Goal: Contribute content: Add original content to the website for others to see

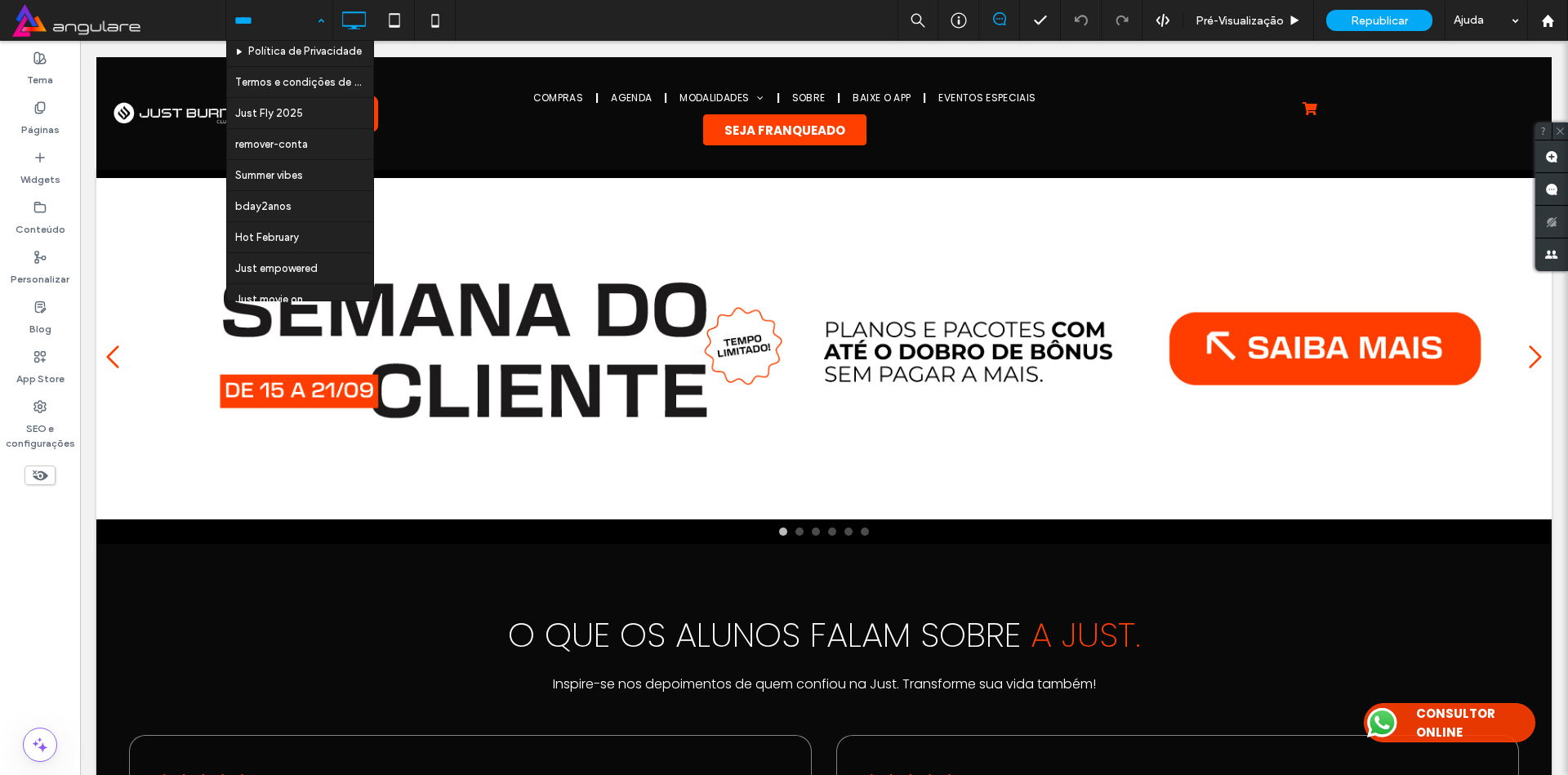
scroll to position [1416, 0]
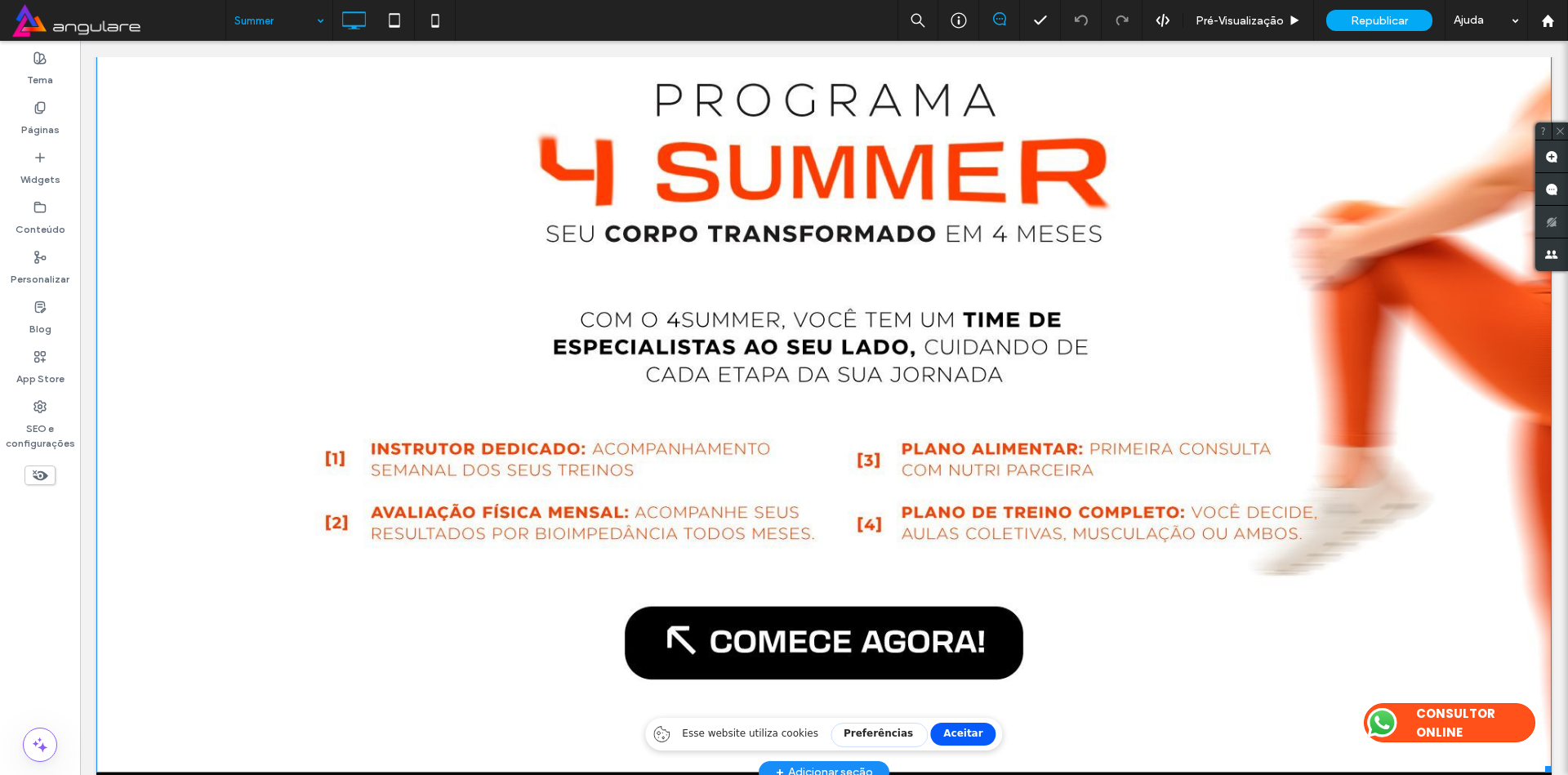
scroll to position [294, 0]
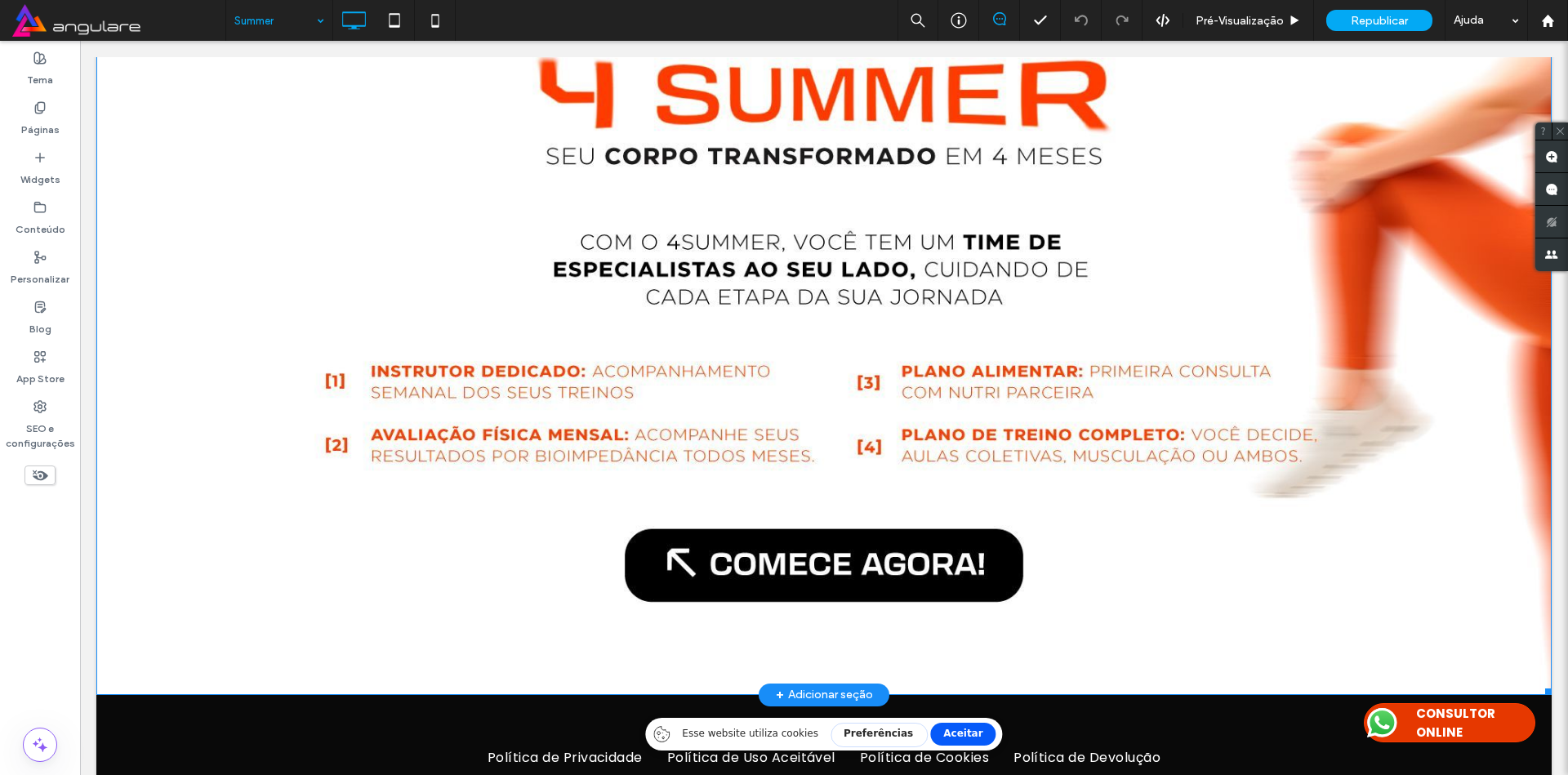
click at [761, 320] on img at bounding box center [824, 285] width 1455 height 819
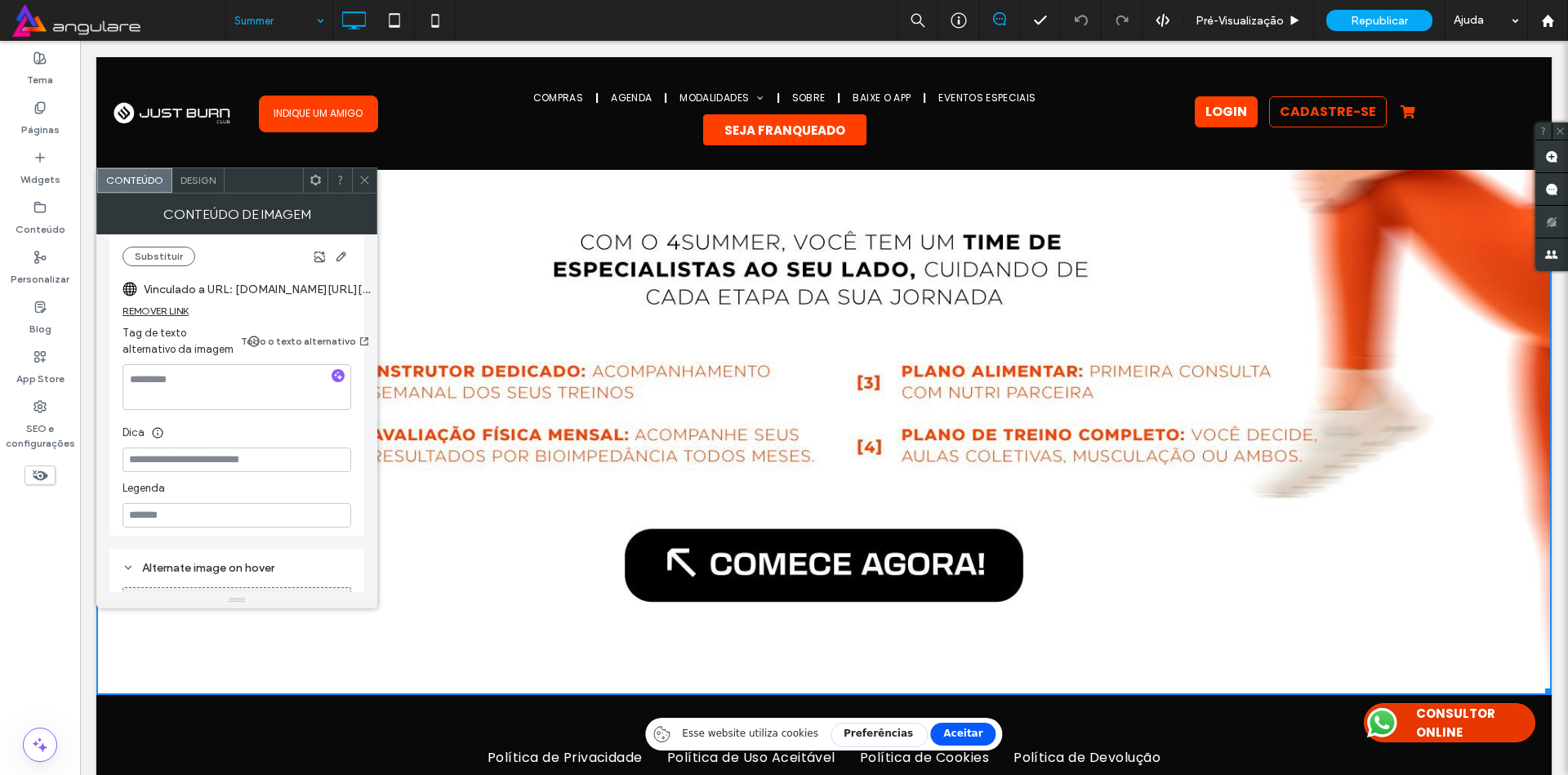
scroll to position [98, 0]
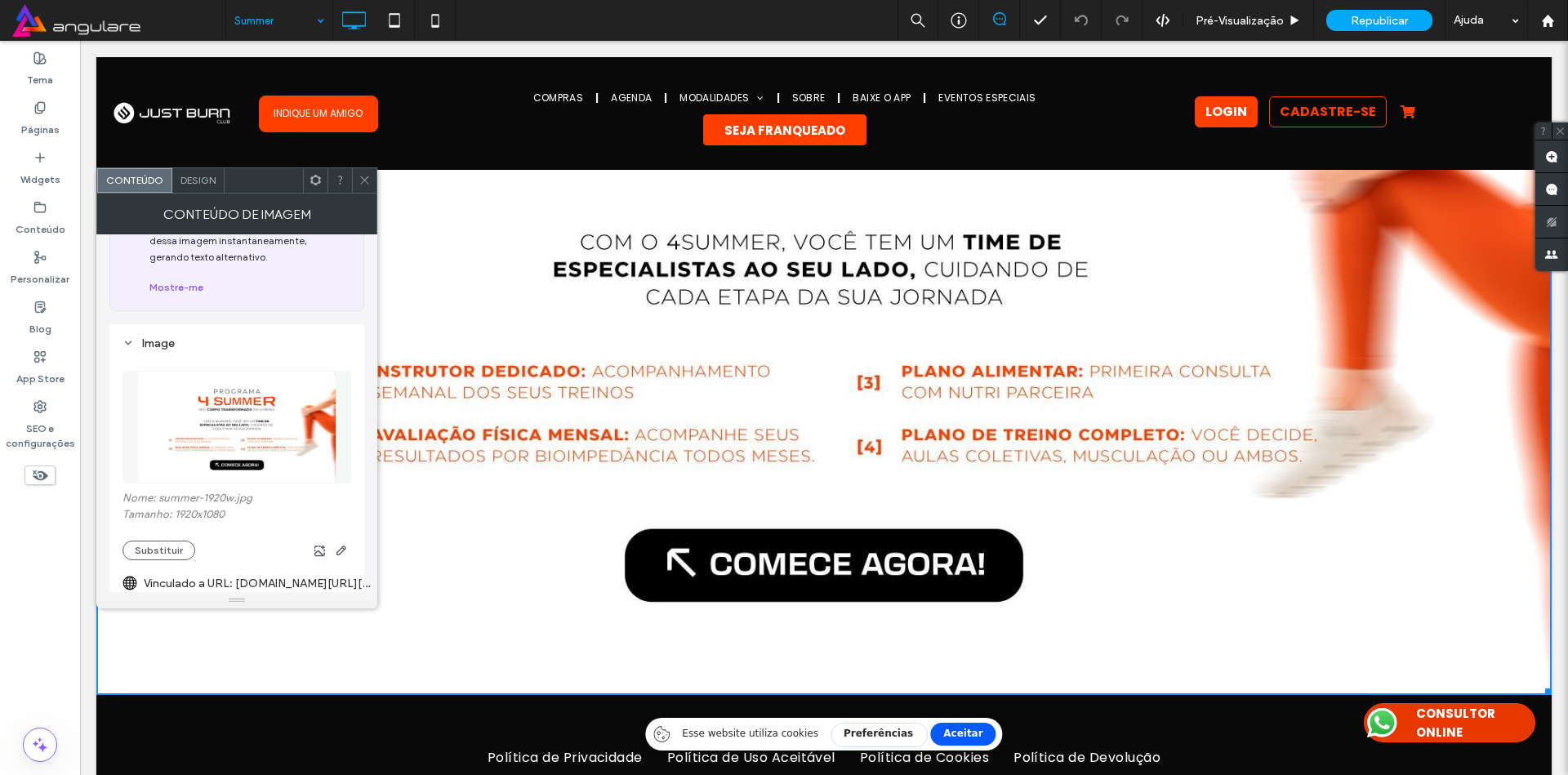
click at [252, 376] on img at bounding box center [237, 427] width 199 height 113
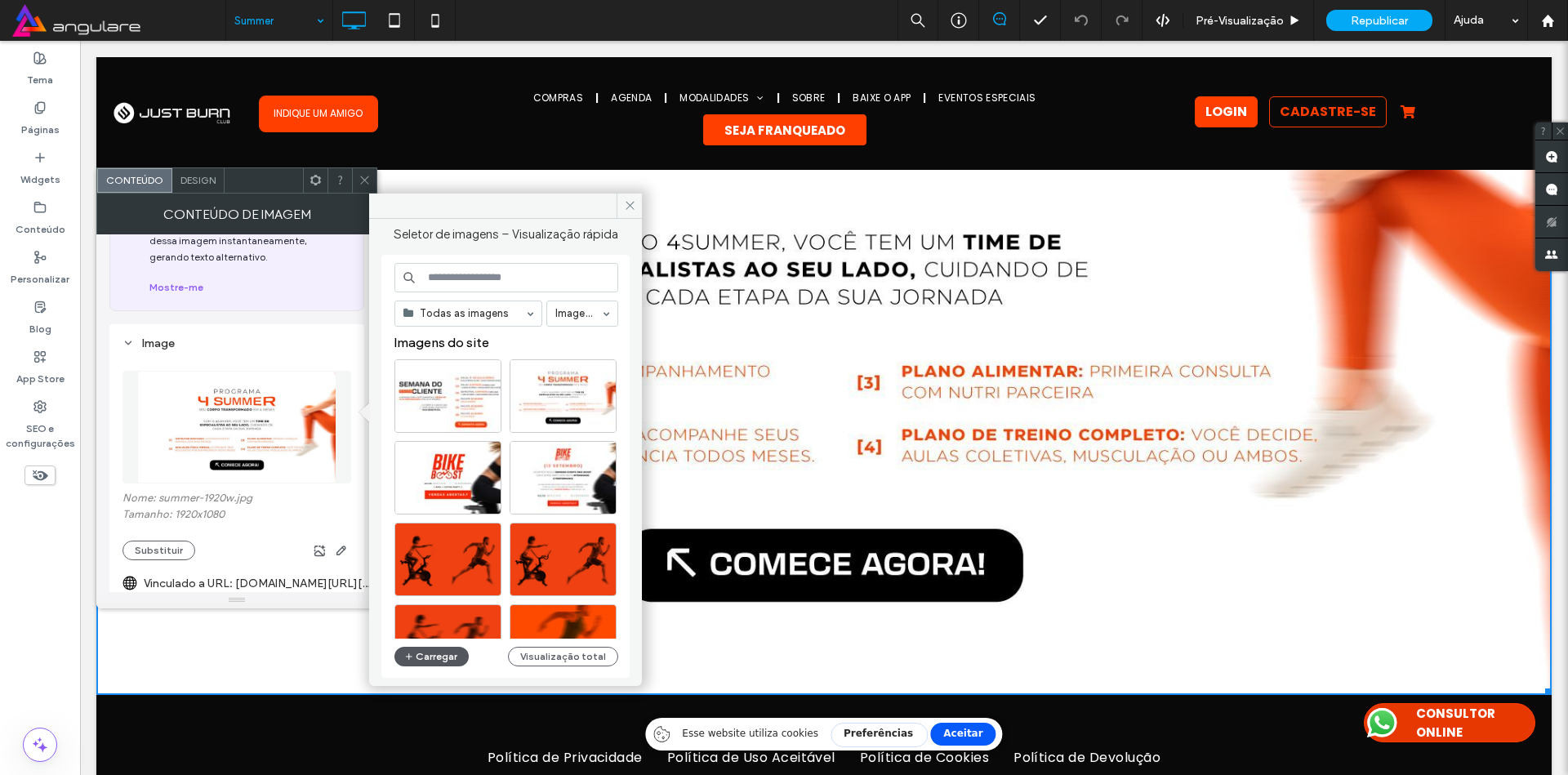
click at [433, 653] on button "Carregar" at bounding box center [432, 656] width 74 height 20
click at [630, 207] on use at bounding box center [629, 205] width 9 height 9
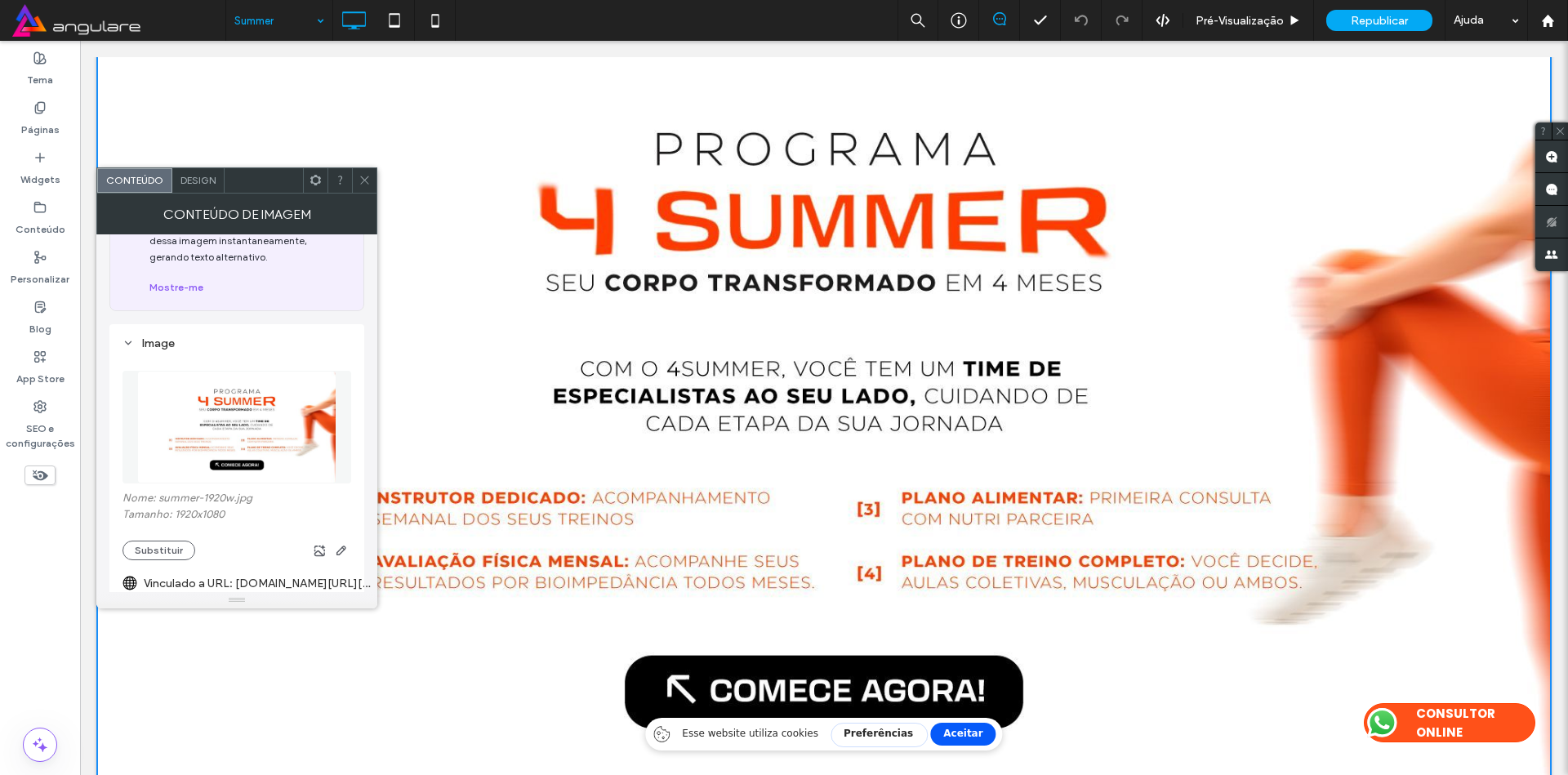
scroll to position [0, 0]
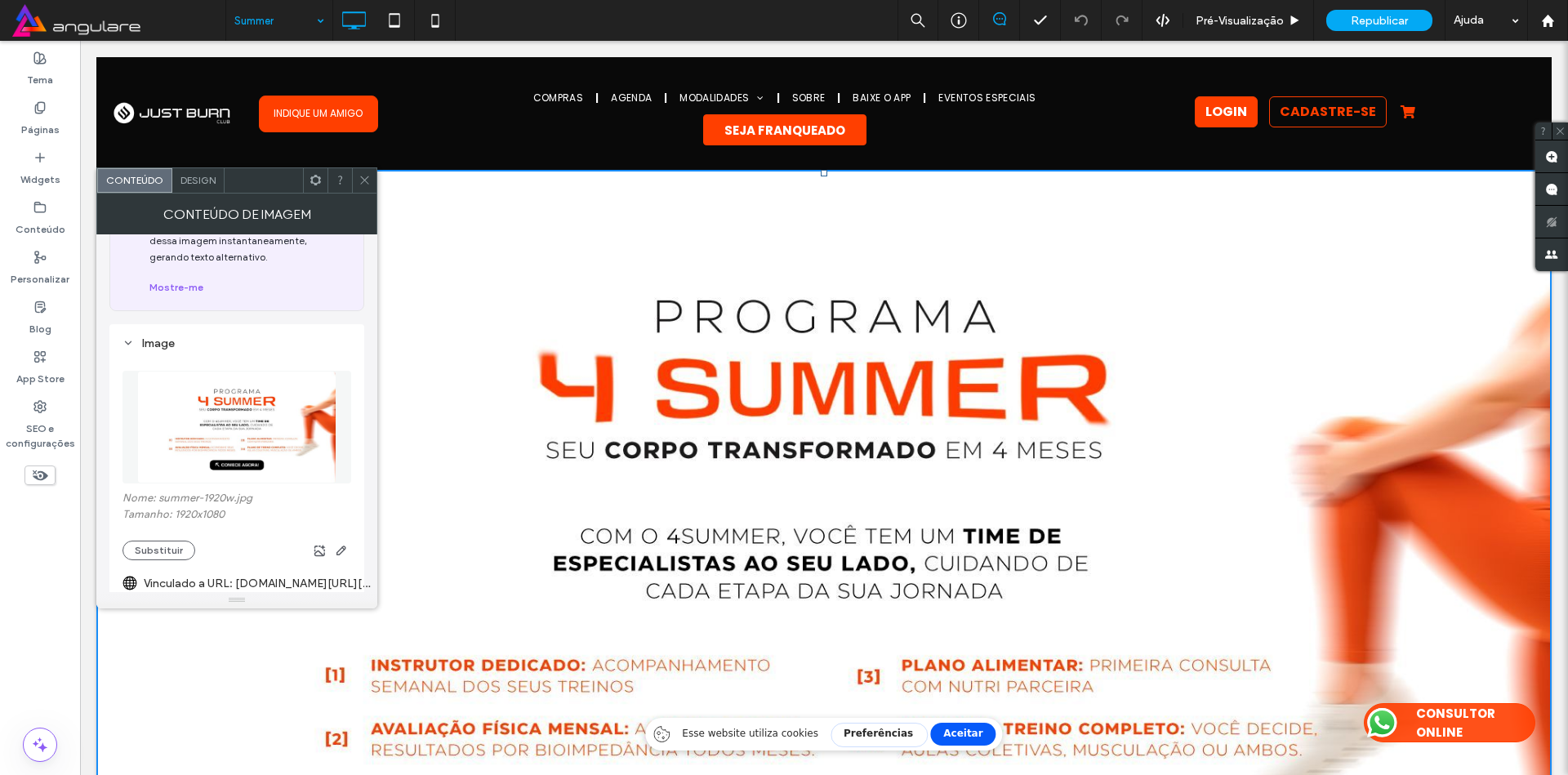
click at [238, 387] on img at bounding box center [237, 427] width 199 height 113
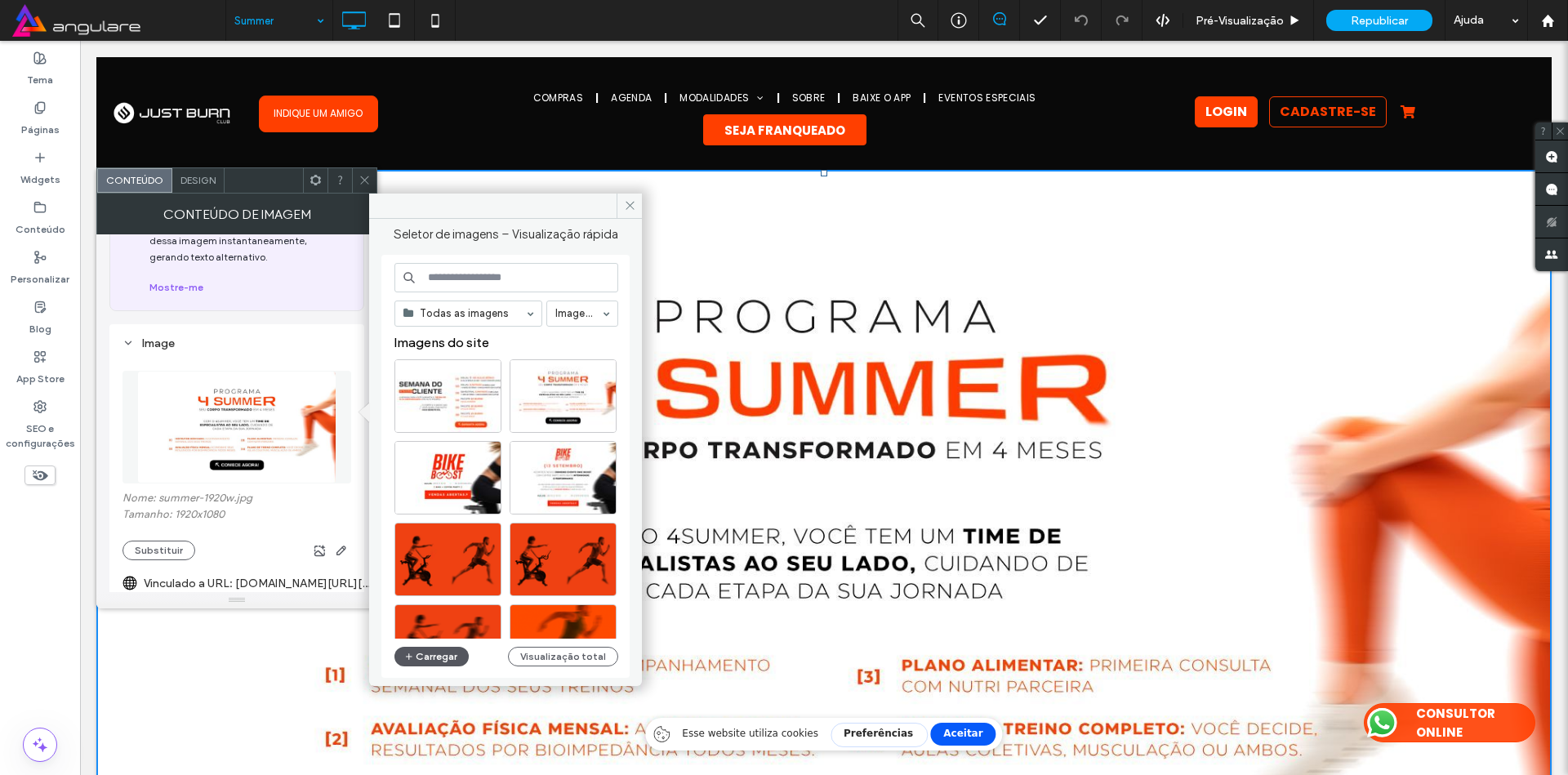
click at [421, 654] on button "Carregar" at bounding box center [432, 656] width 74 height 20
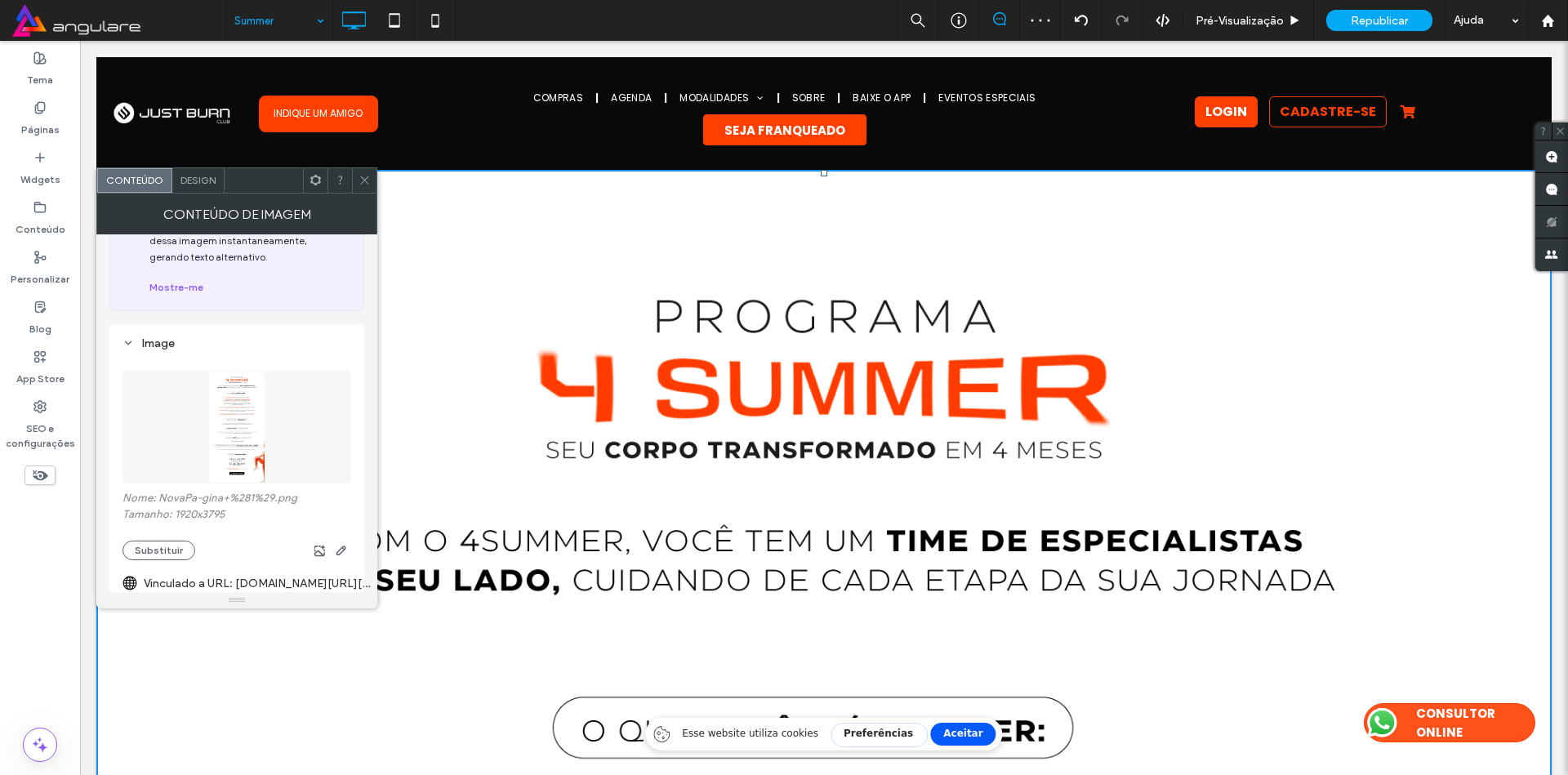
click at [239, 389] on img at bounding box center [236, 427] width 58 height 113
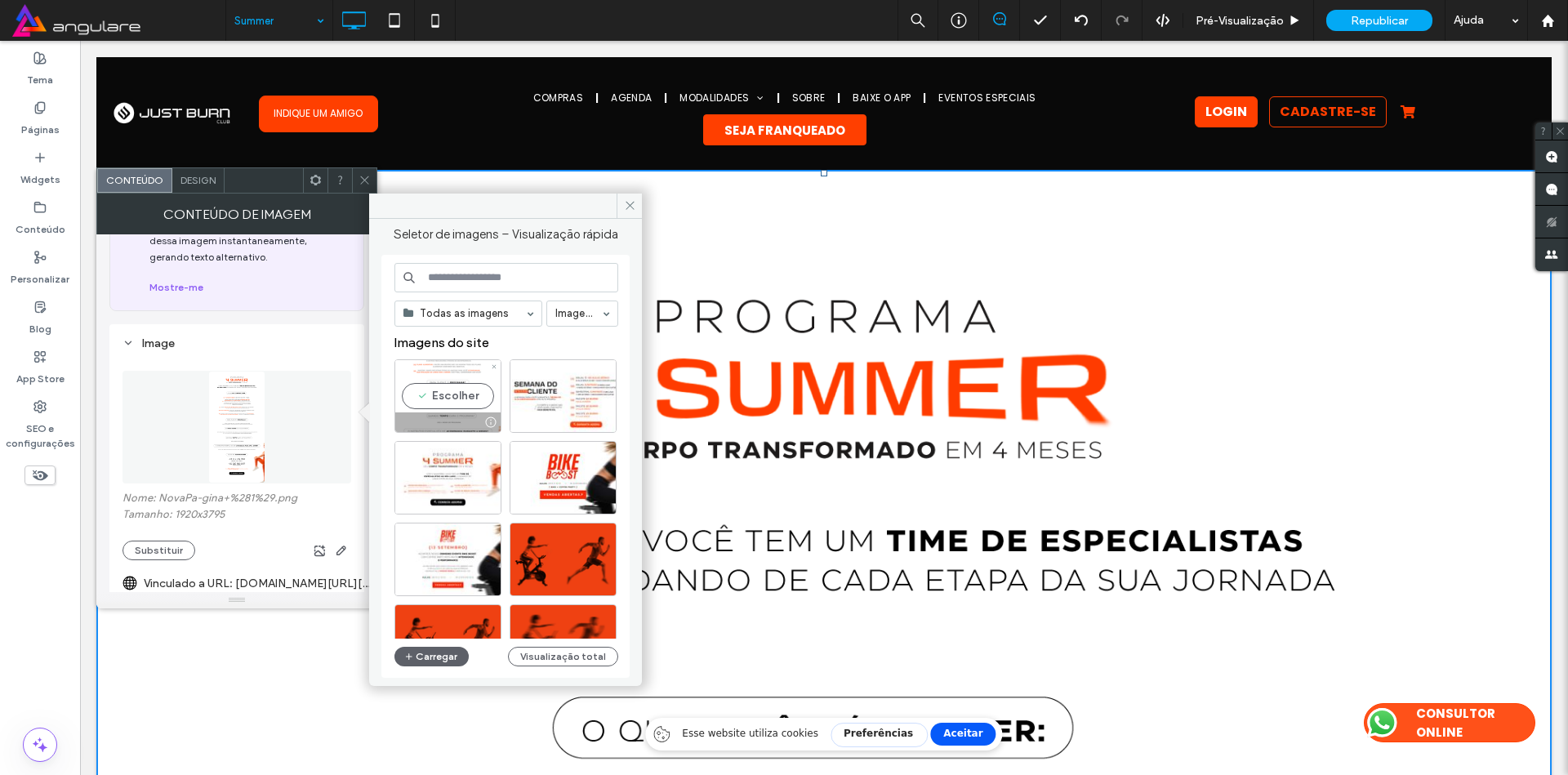
click at [436, 392] on div "Escolher" at bounding box center [448, 396] width 107 height 73
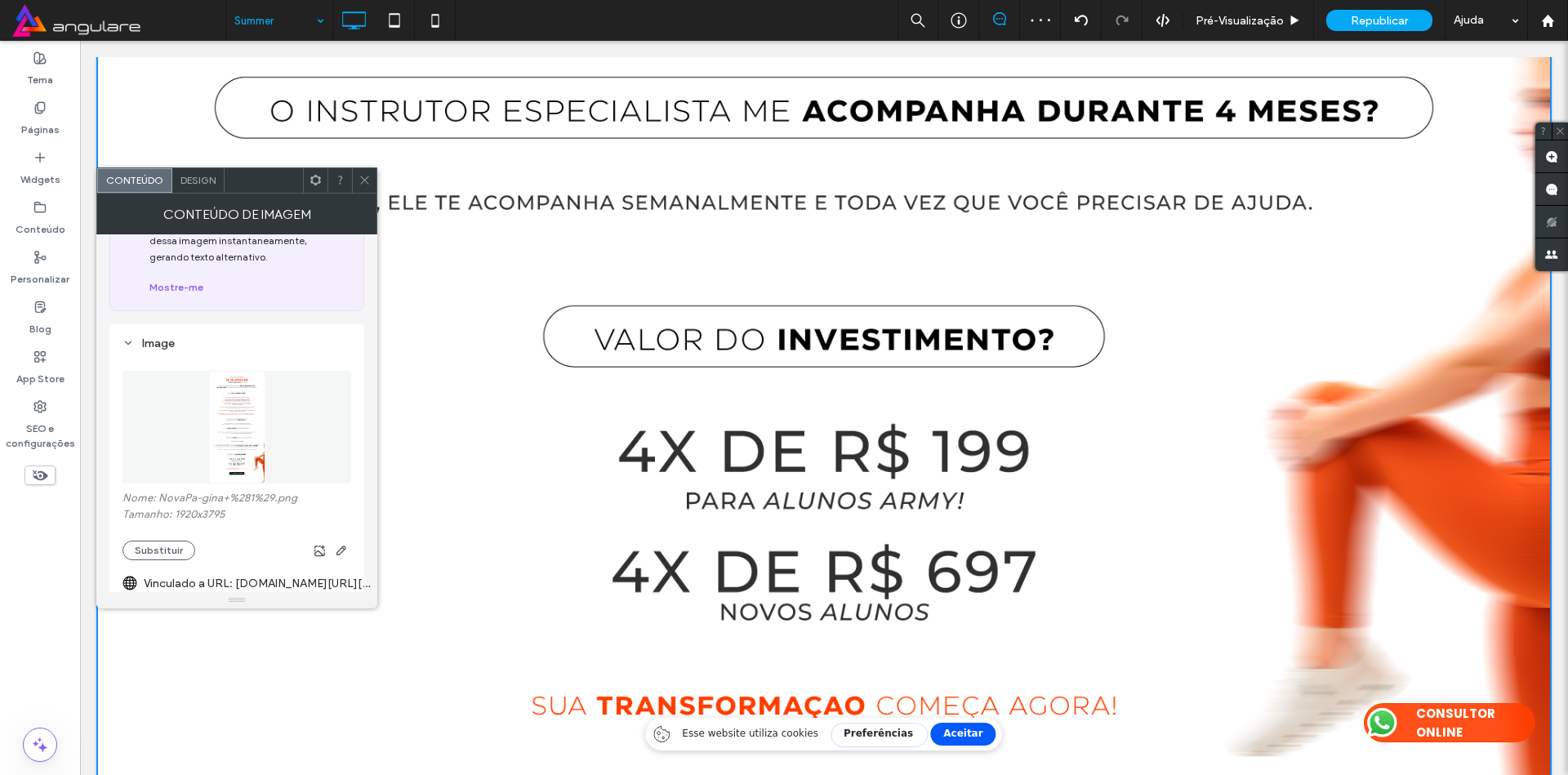
scroll to position [2157, 0]
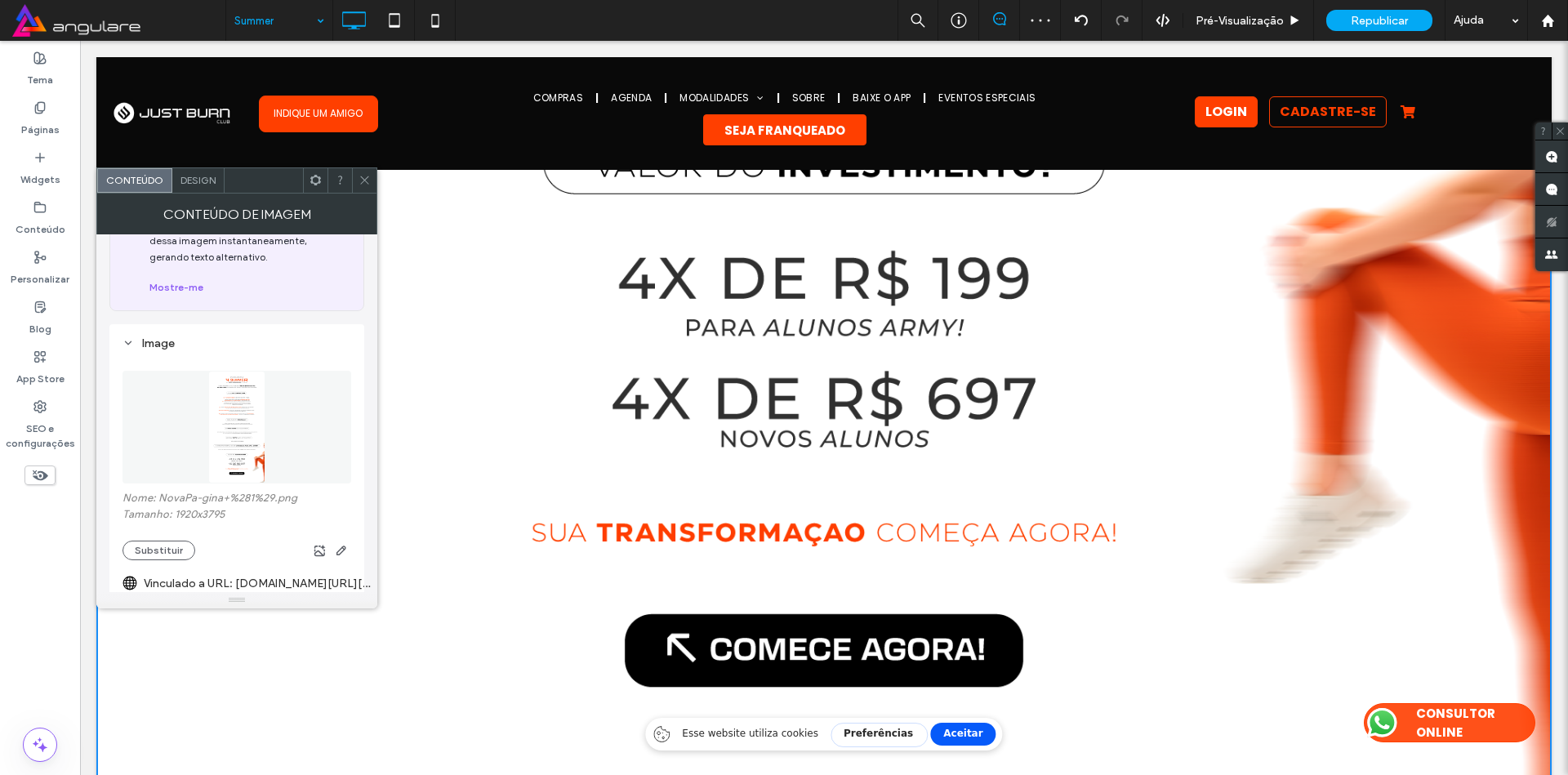
click at [367, 180] on icon at bounding box center [364, 180] width 12 height 12
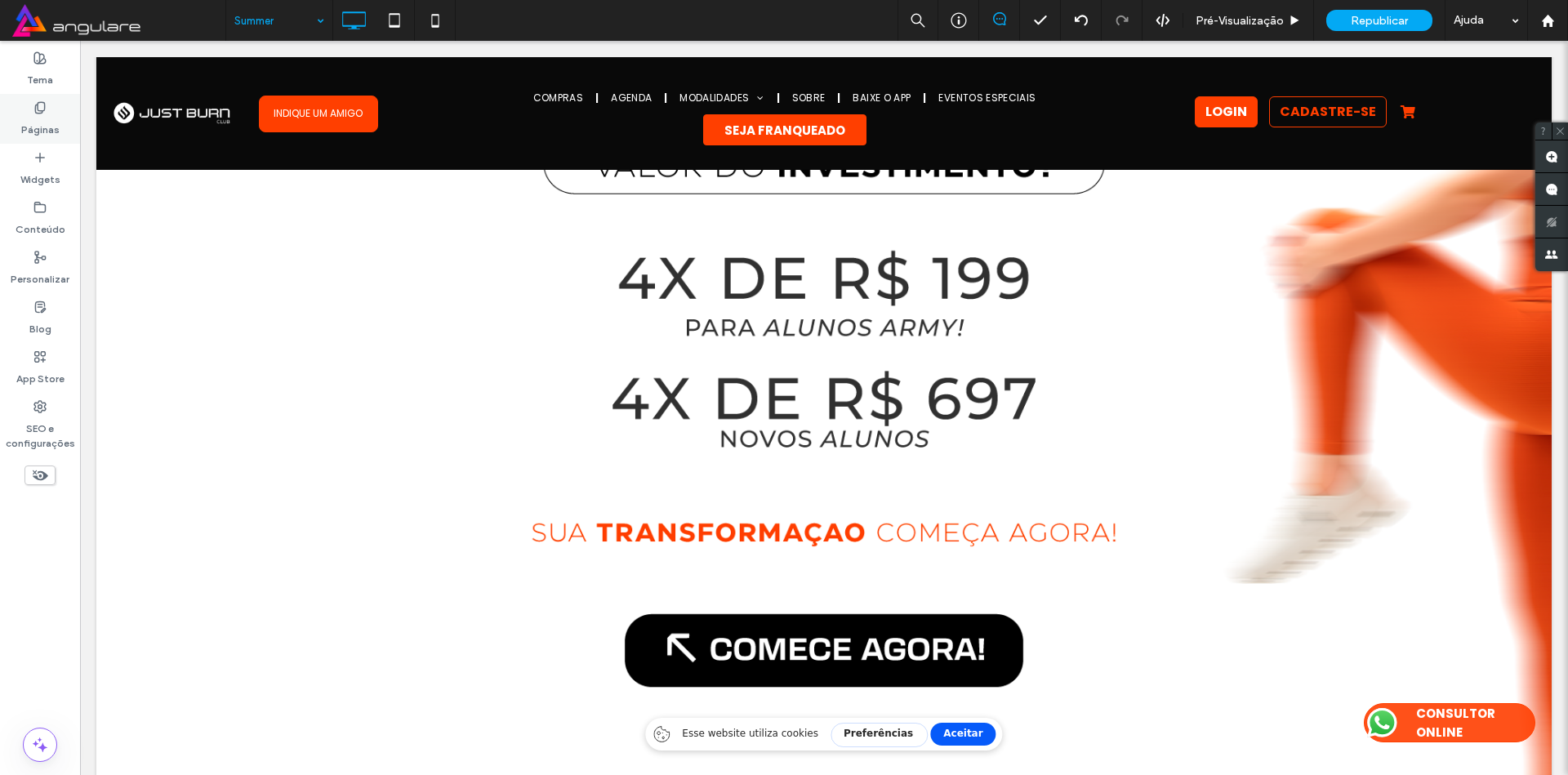
drag, startPoint x: 33, startPoint y: 173, endPoint x: 48, endPoint y: 123, distance: 52.2
click at [48, 123] on label "Páginas" at bounding box center [40, 125] width 38 height 23
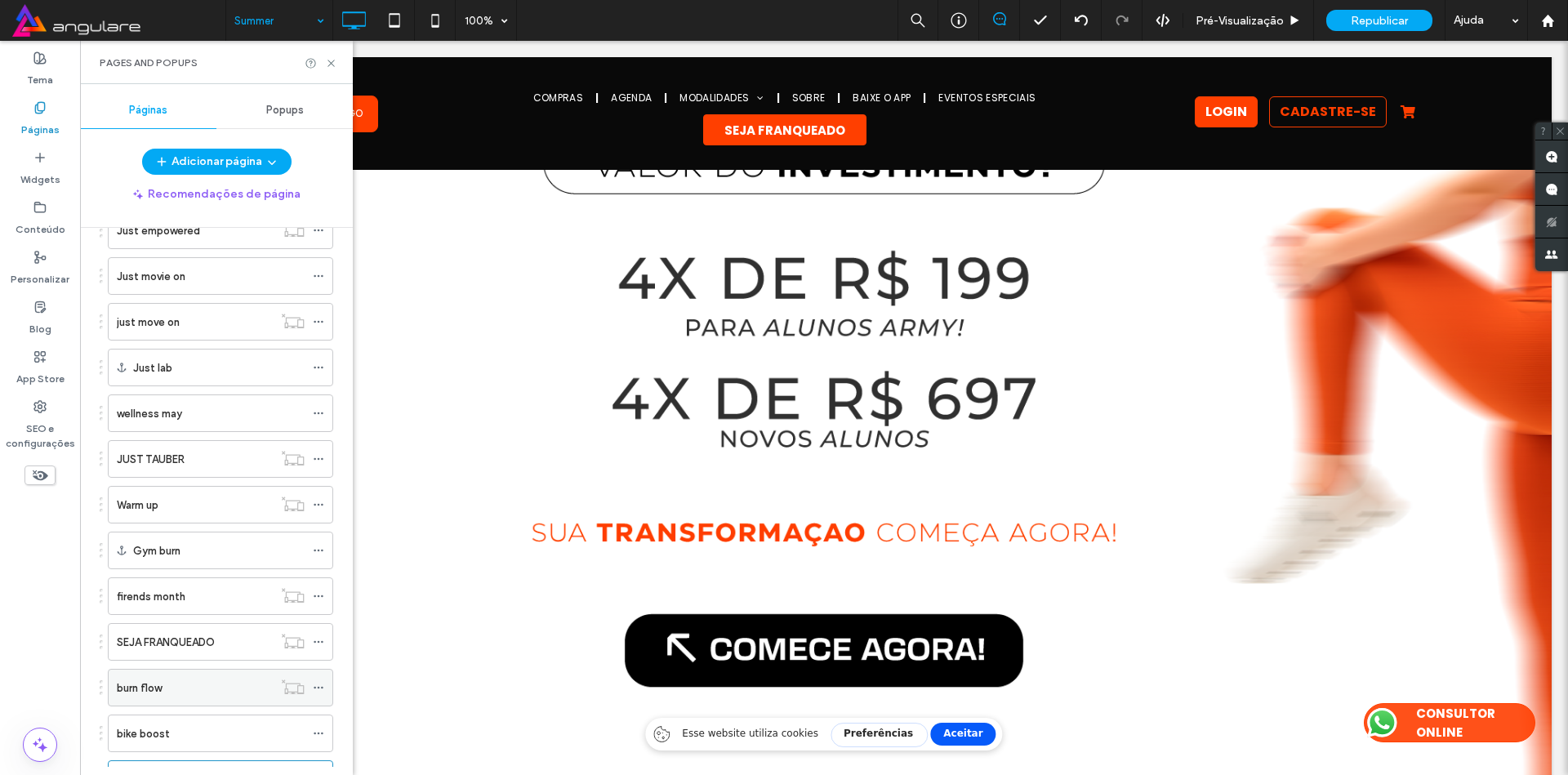
scroll to position [2502, 0]
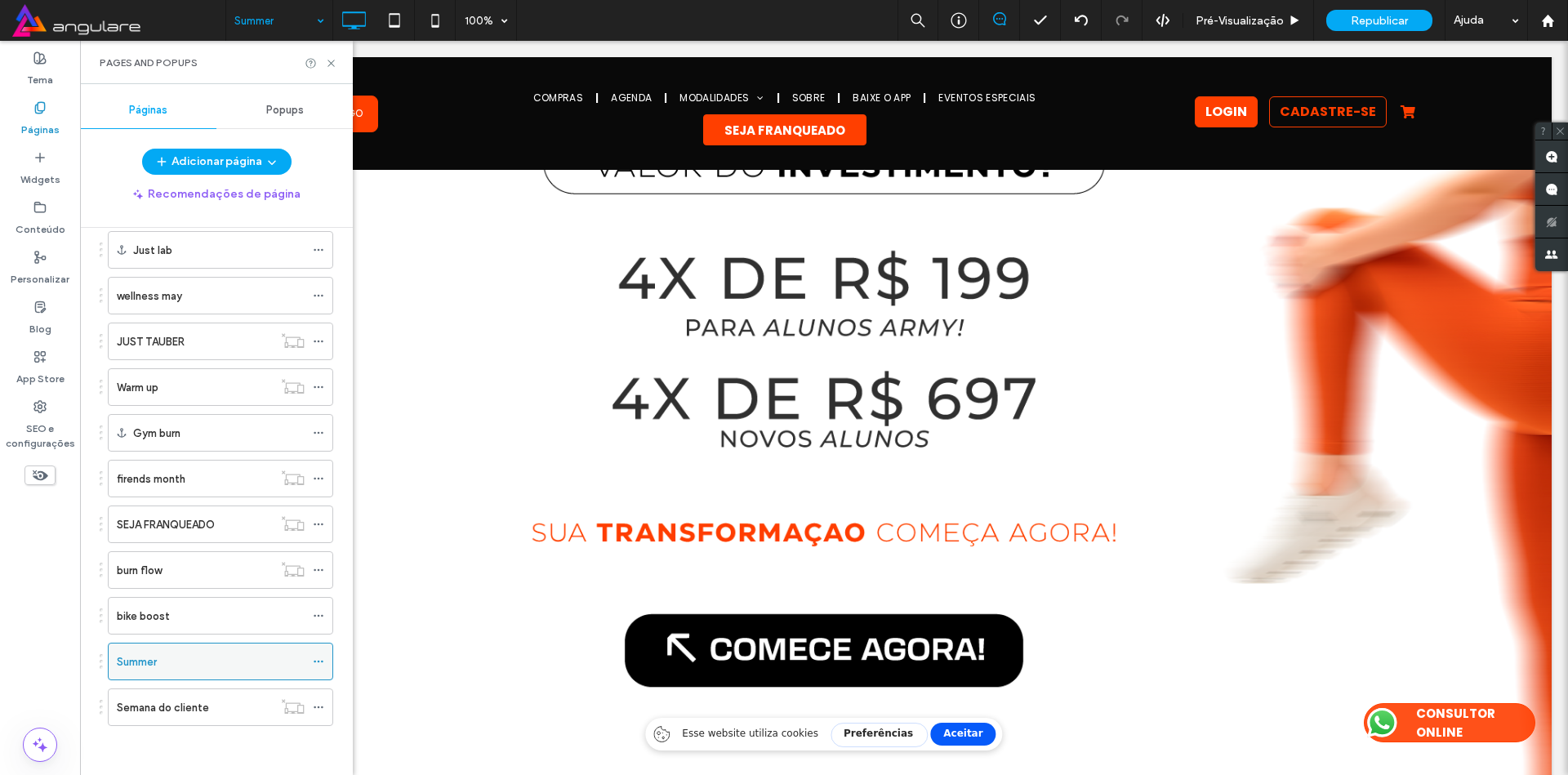
click at [321, 660] on icon at bounding box center [318, 662] width 11 height 11
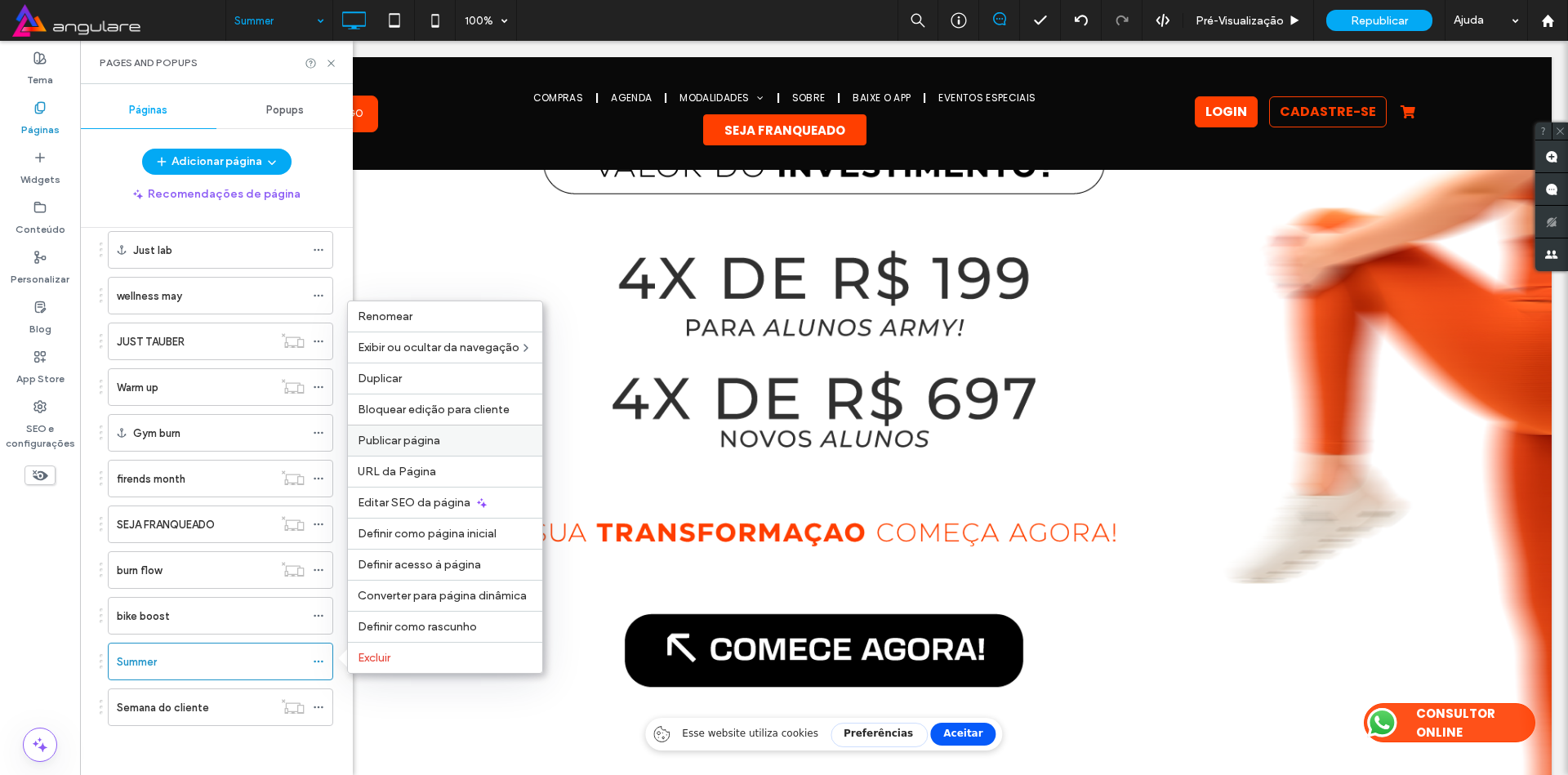
click at [423, 444] on span "Publicar página" at bounding box center [399, 441] width 83 height 14
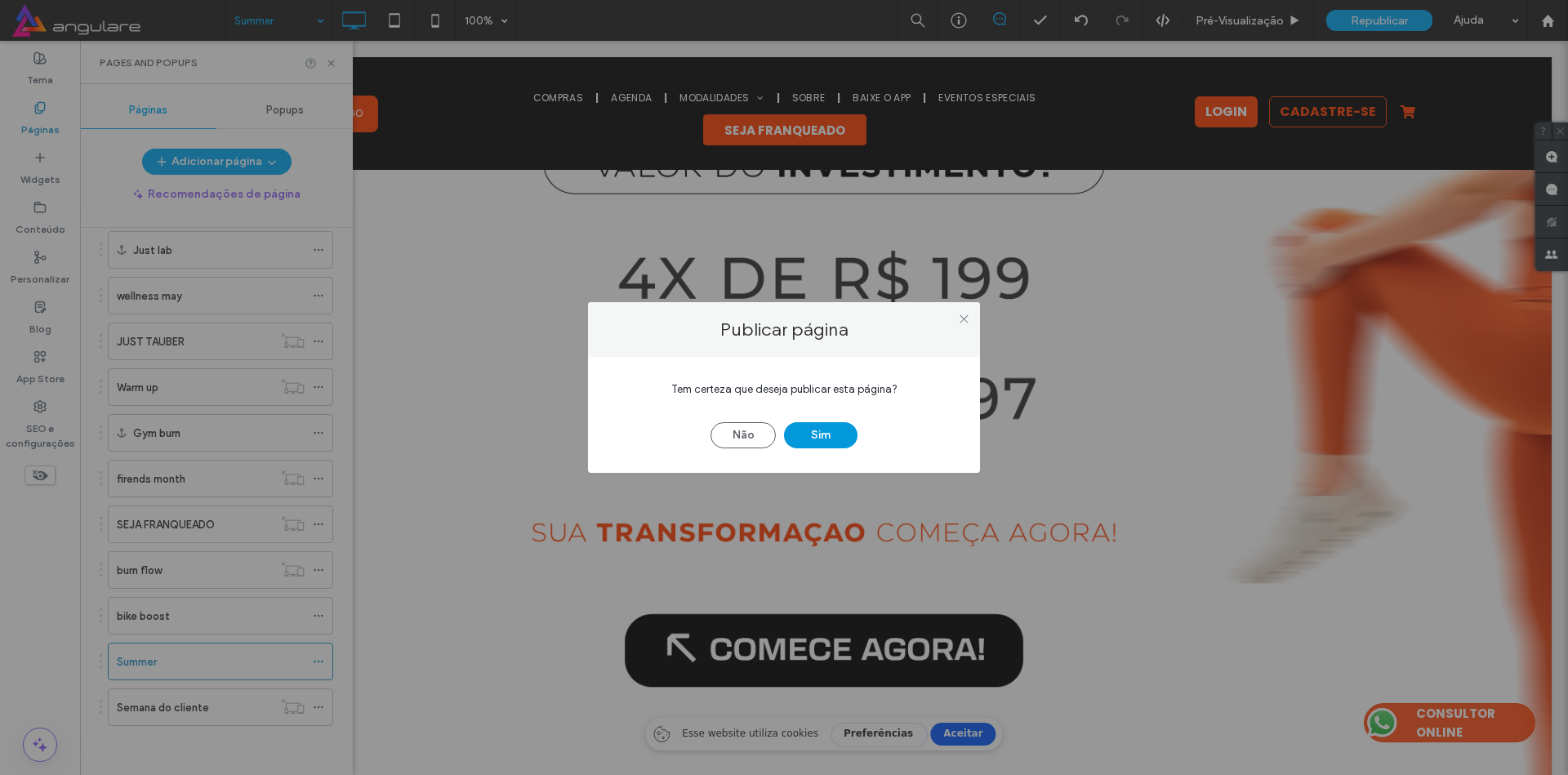
click at [832, 431] on button "Sim" at bounding box center [820, 436] width 73 height 27
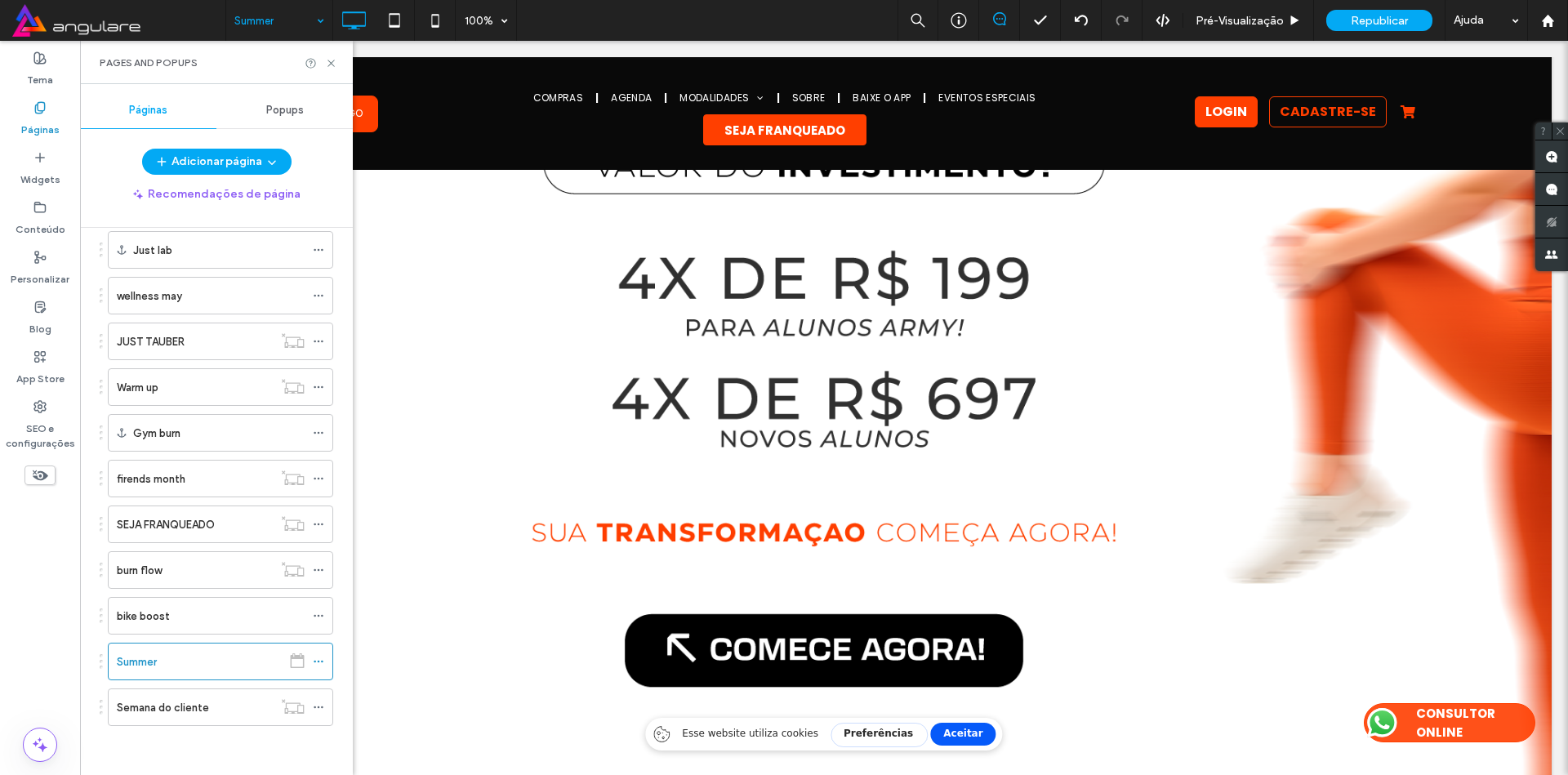
click at [330, 56] on div "Pages and Popups" at bounding box center [216, 63] width 233 height 13
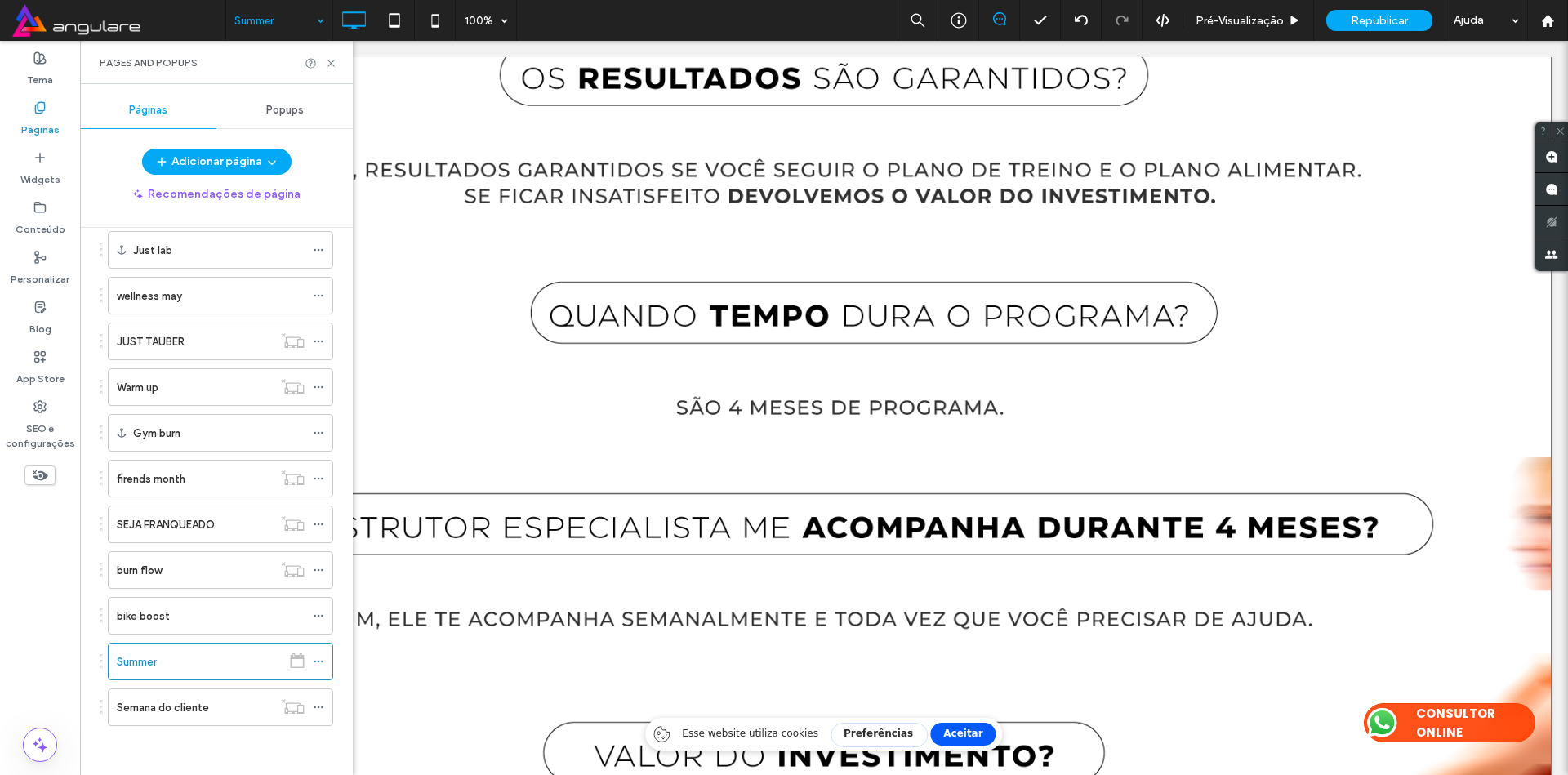
scroll to position [1372, 0]
